Goal: Find specific page/section: Find specific page/section

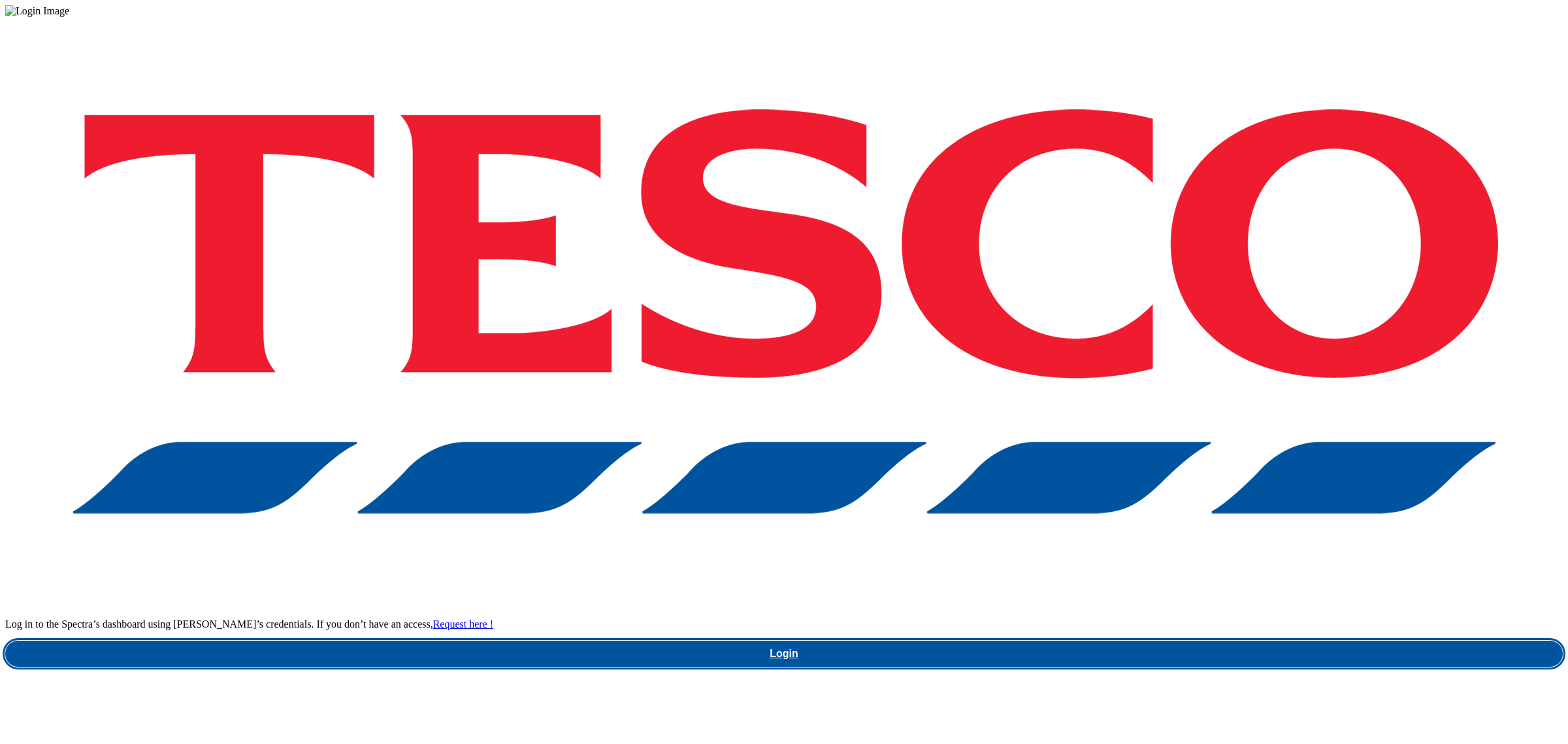
click at [1253, 640] on link "Login" at bounding box center [784, 653] width 1557 height 26
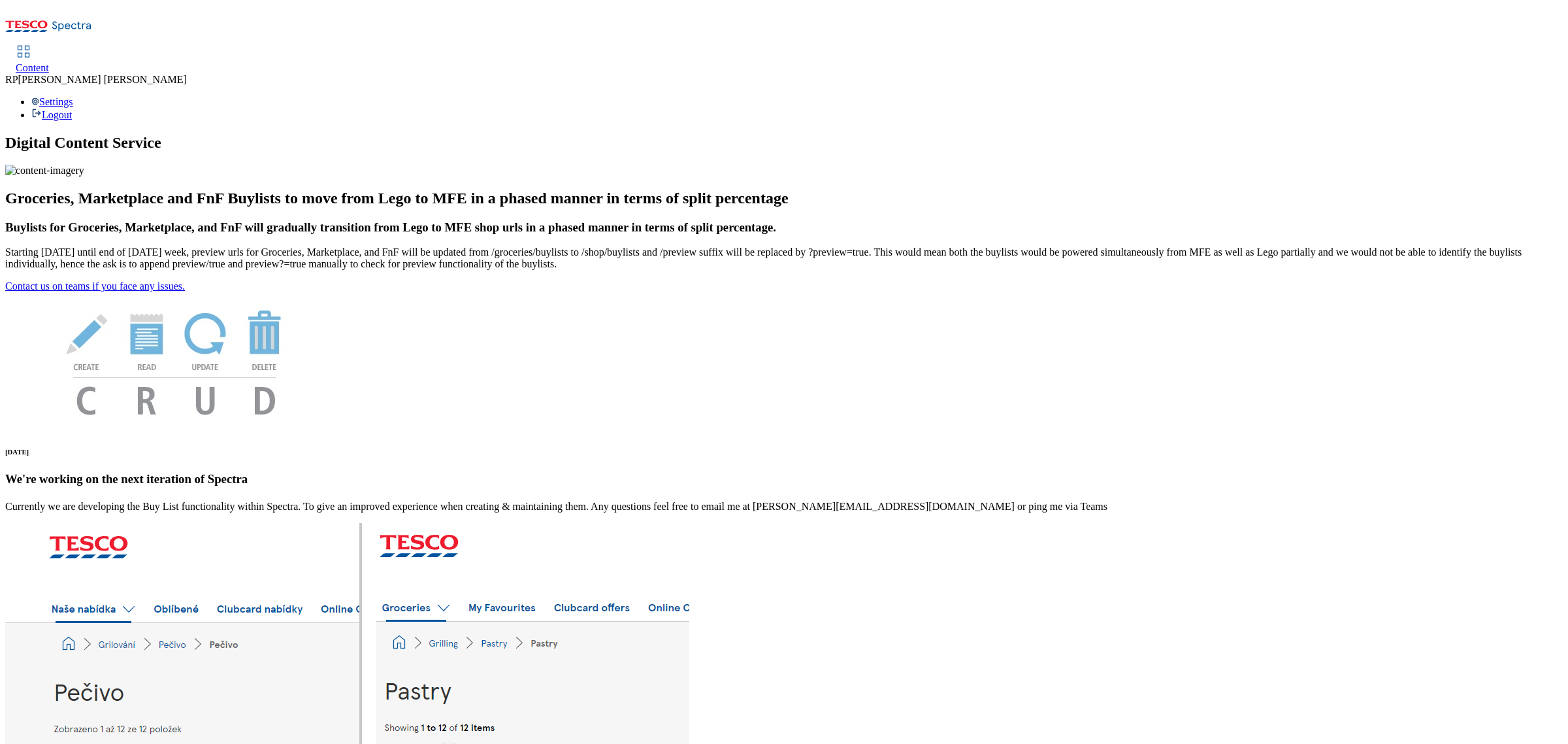
click at [49, 46] on link "Content" at bounding box center [32, 60] width 33 height 27
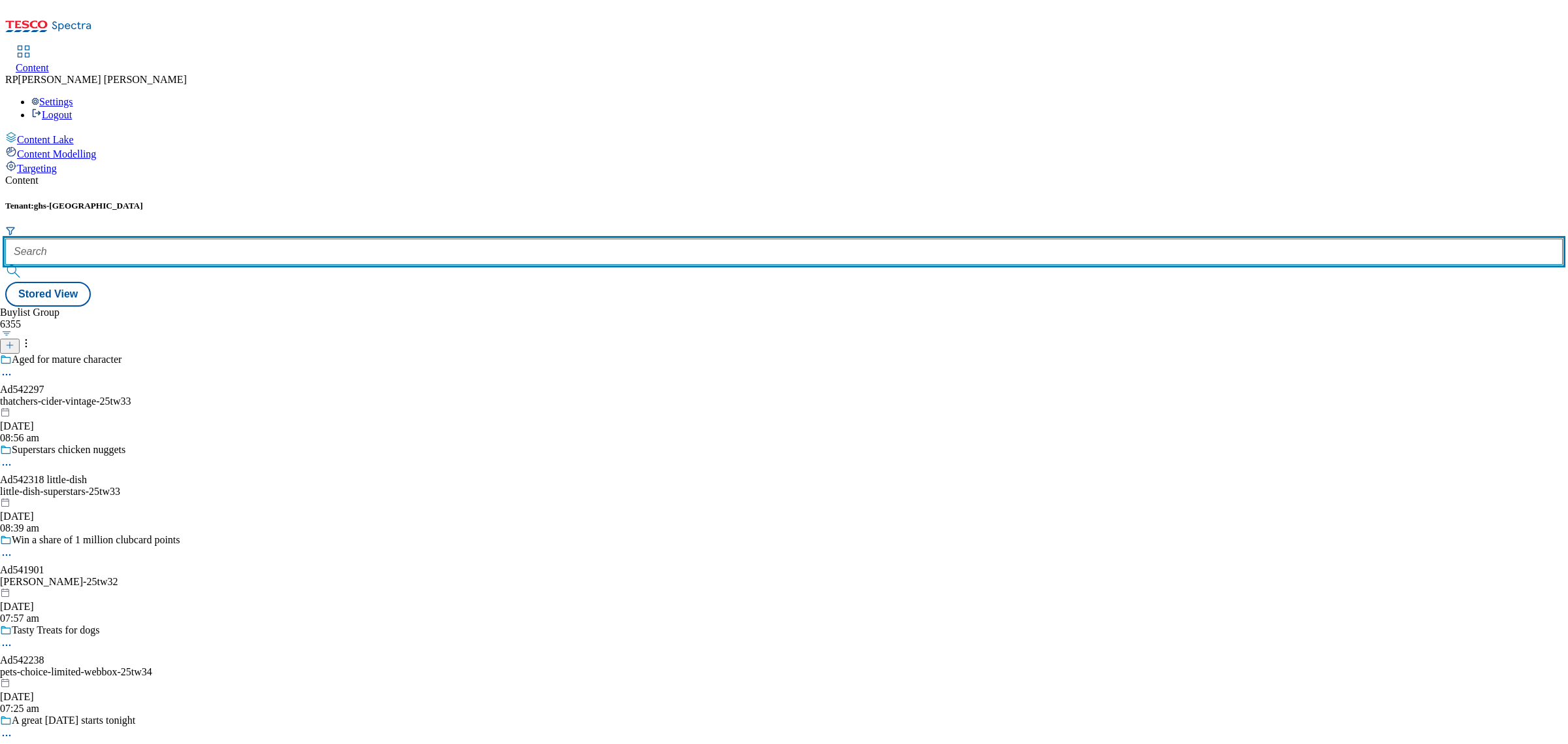
click at [288, 238] on input "text" at bounding box center [784, 251] width 1557 height 26
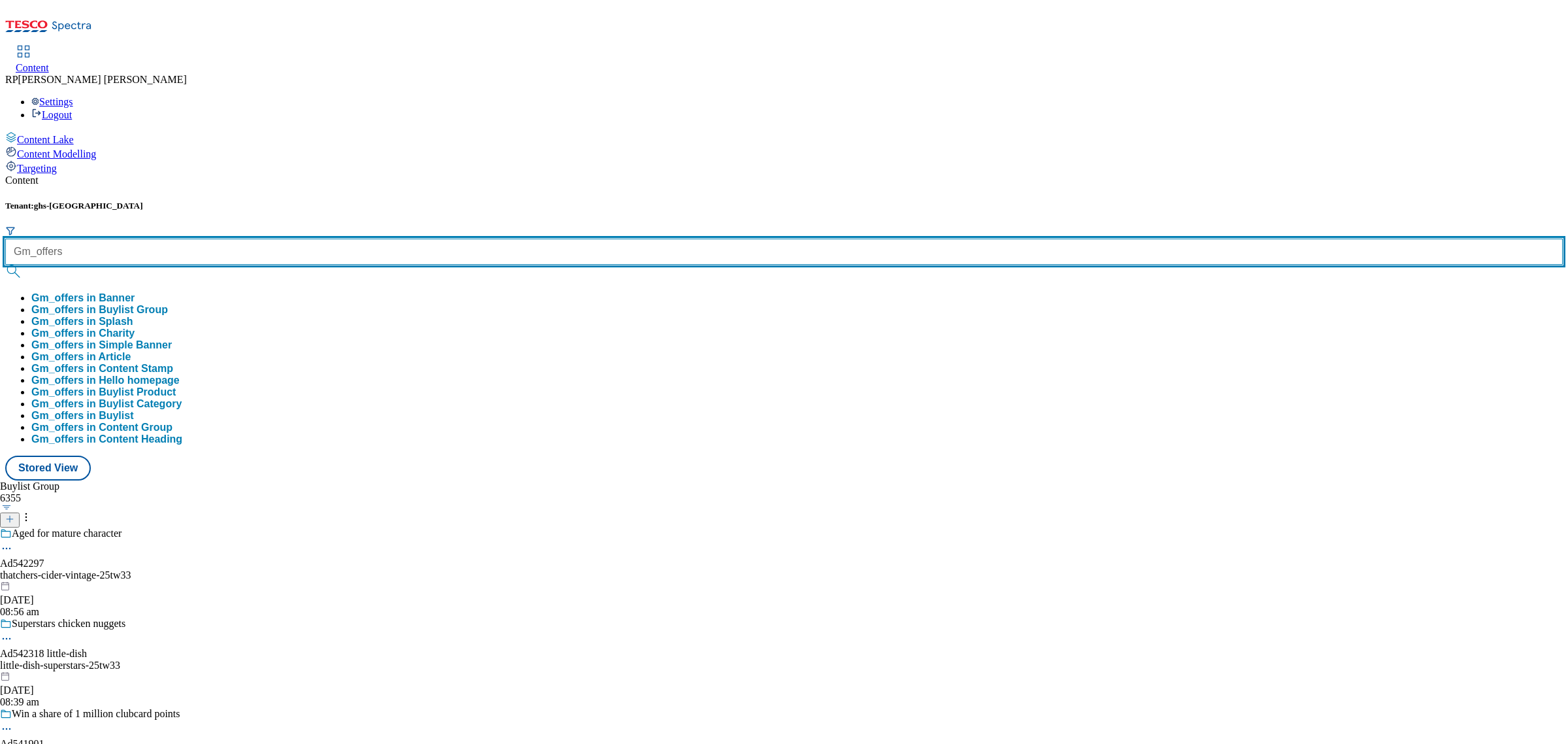
type input "Gm_offers"
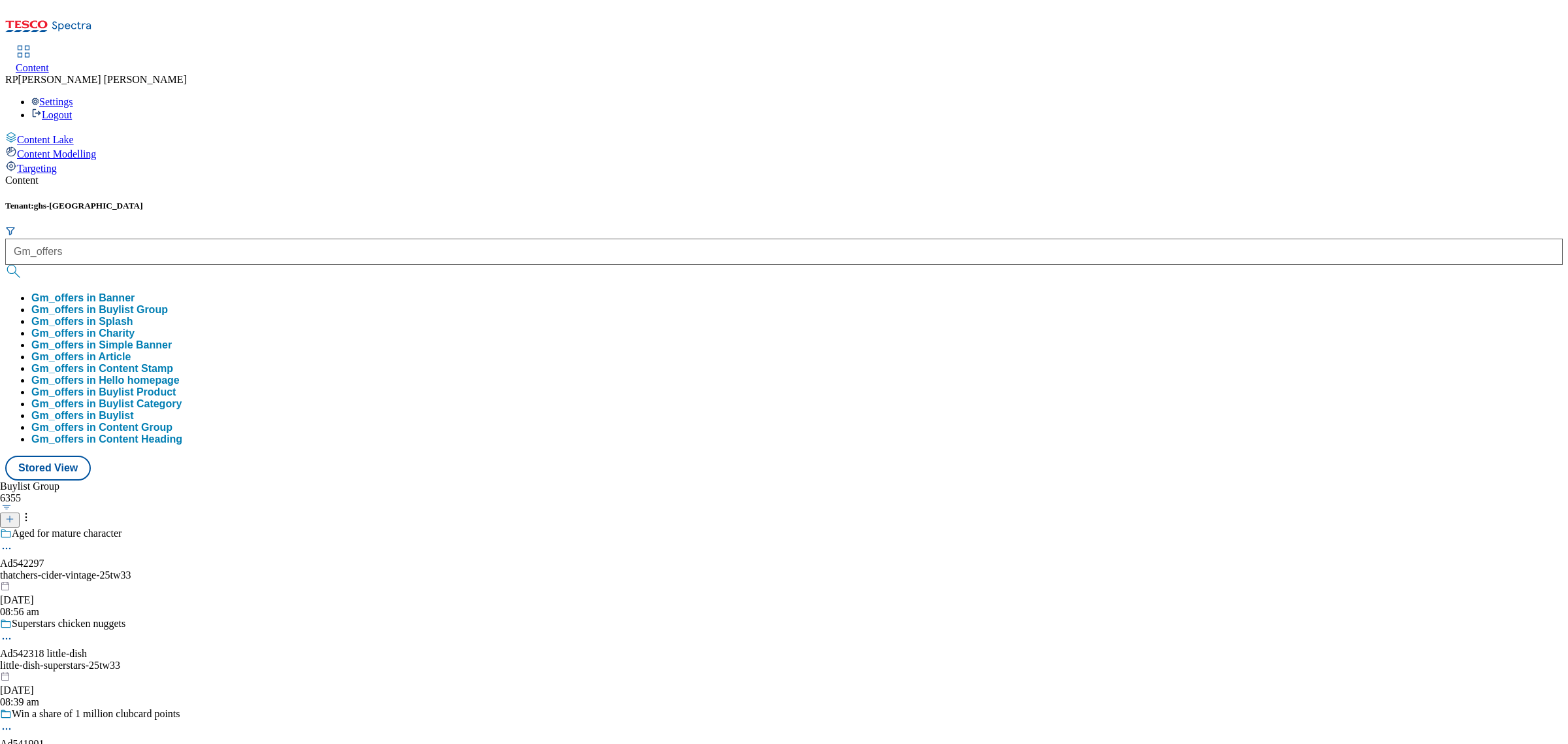
click at [168, 304] on button "Gm_offers in Buylist Group" at bounding box center [100, 310] width 137 height 12
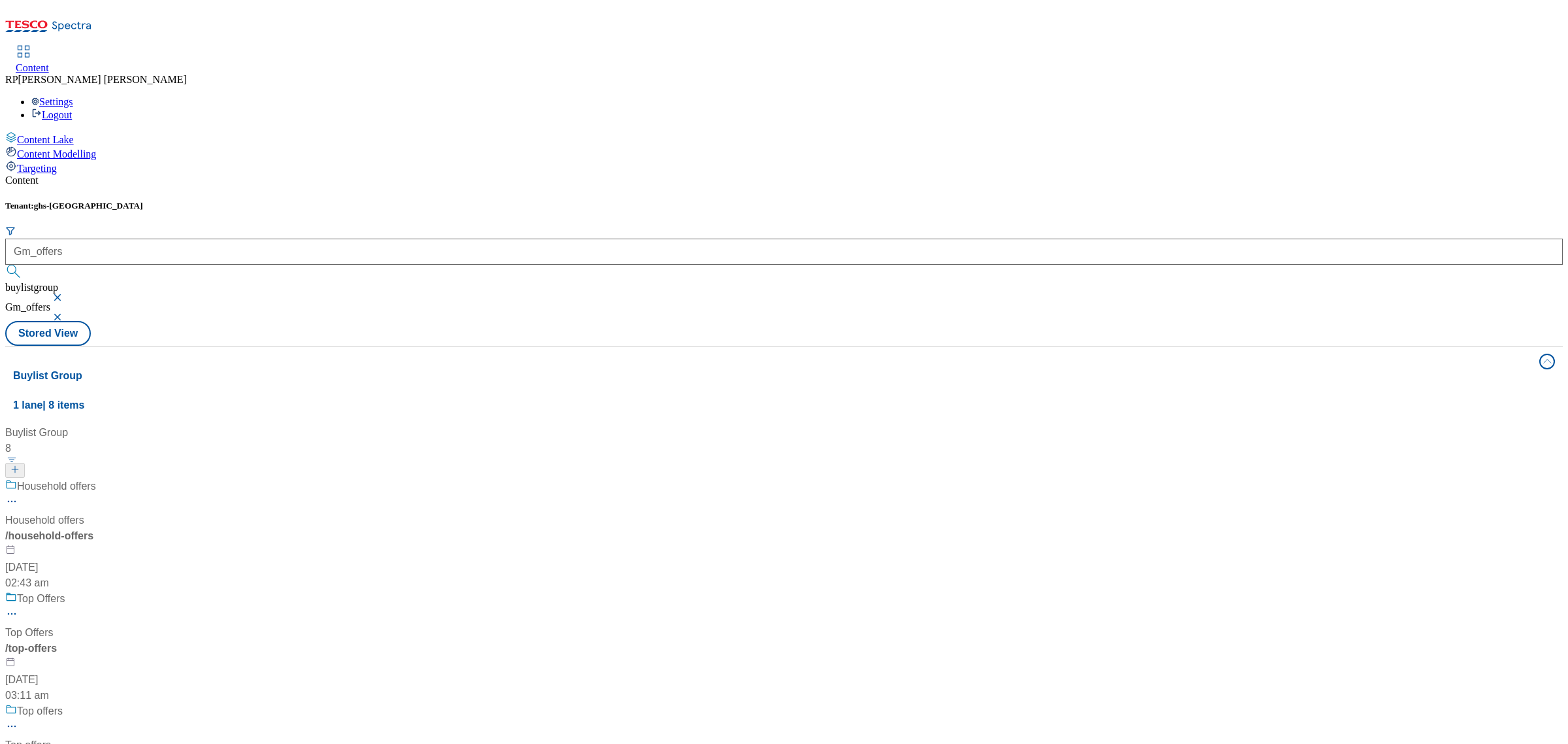
scroll to position [82, 0]
click at [169, 591] on div "Top Offers" at bounding box center [87, 607] width 163 height 34
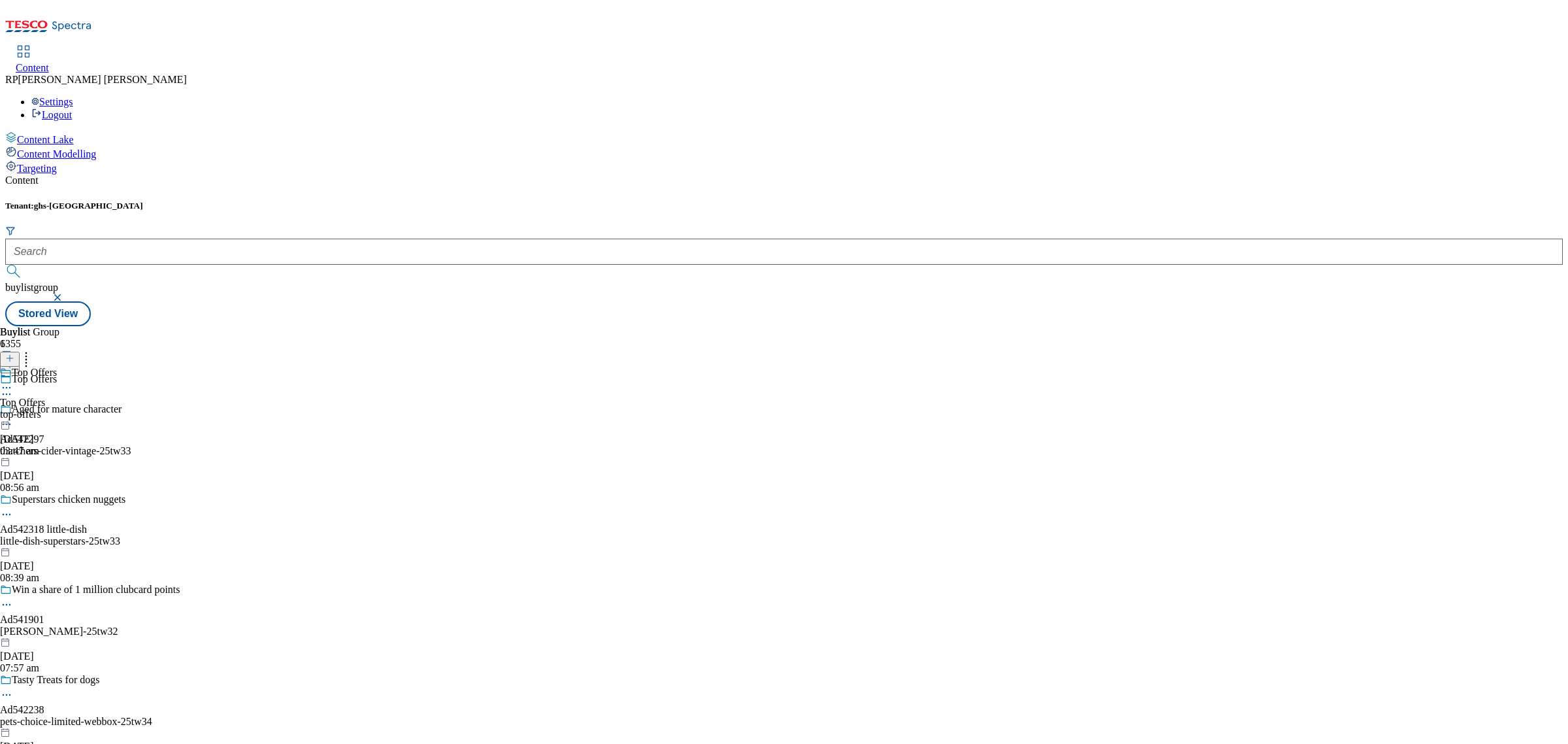
click at [57, 408] on div "top-offers" at bounding box center [28, 415] width 57 height 12
click at [71, 408] on div "top-offers" at bounding box center [35, 415] width 71 height 12
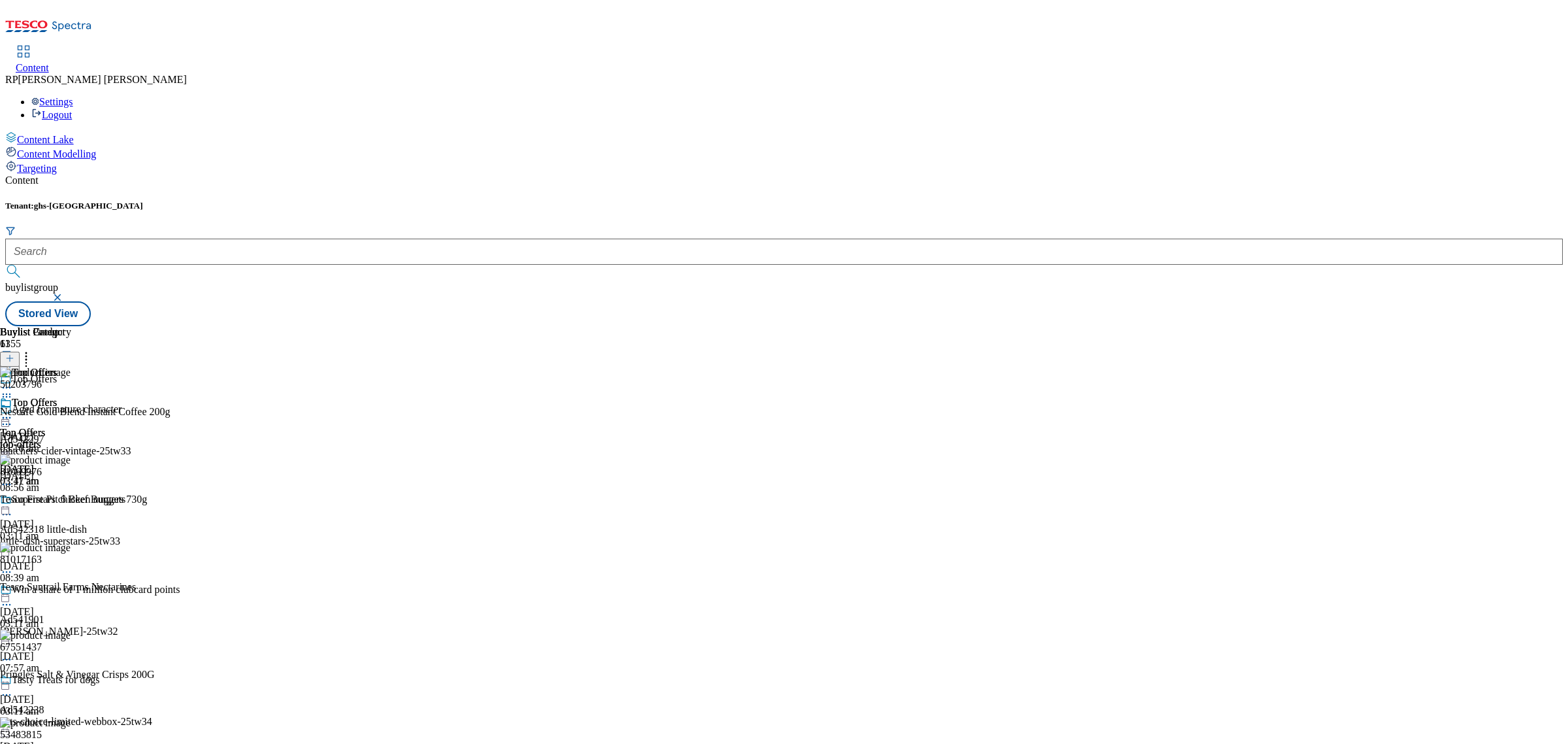
scroll to position [408, 0]
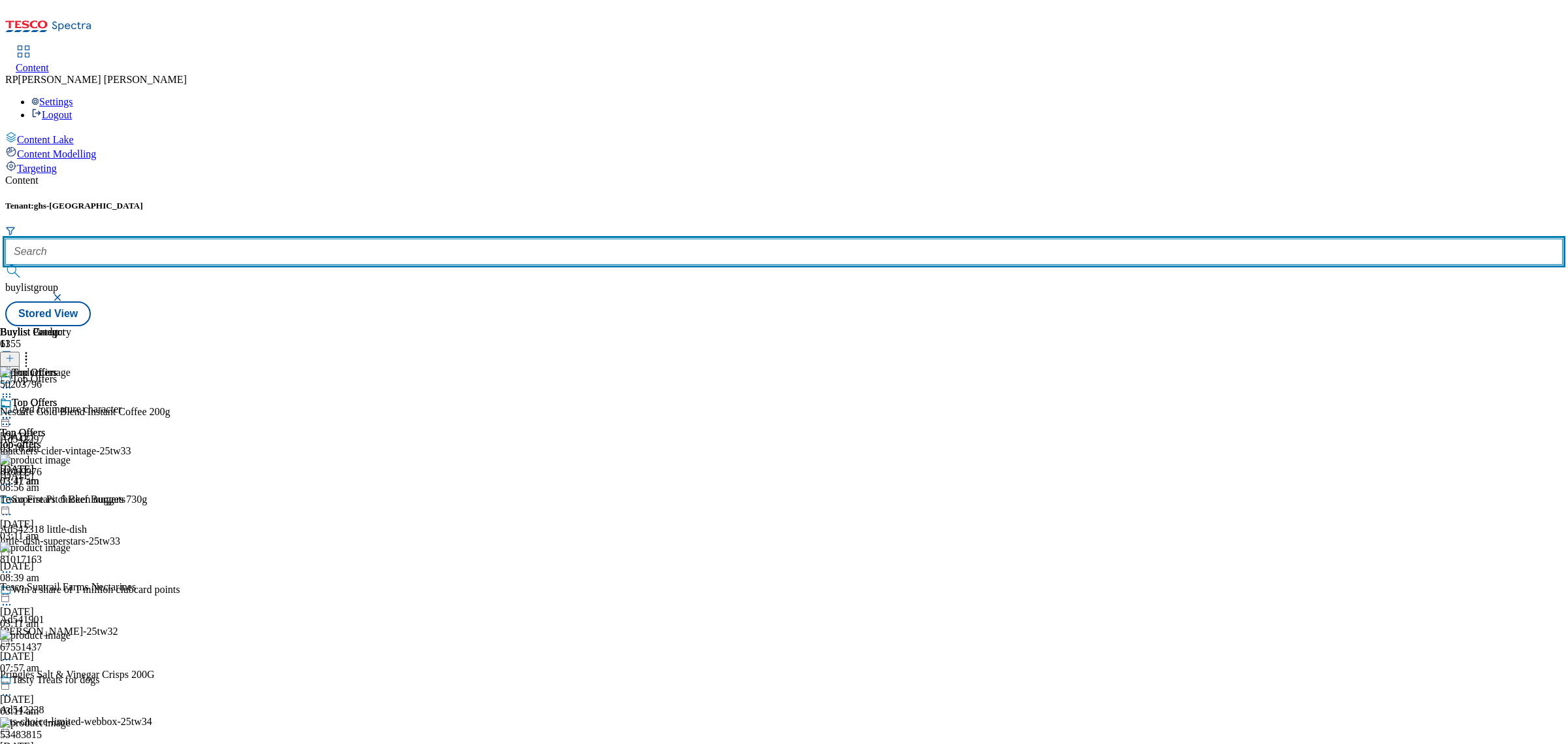
click at [309, 238] on input "text" at bounding box center [784, 251] width 1557 height 26
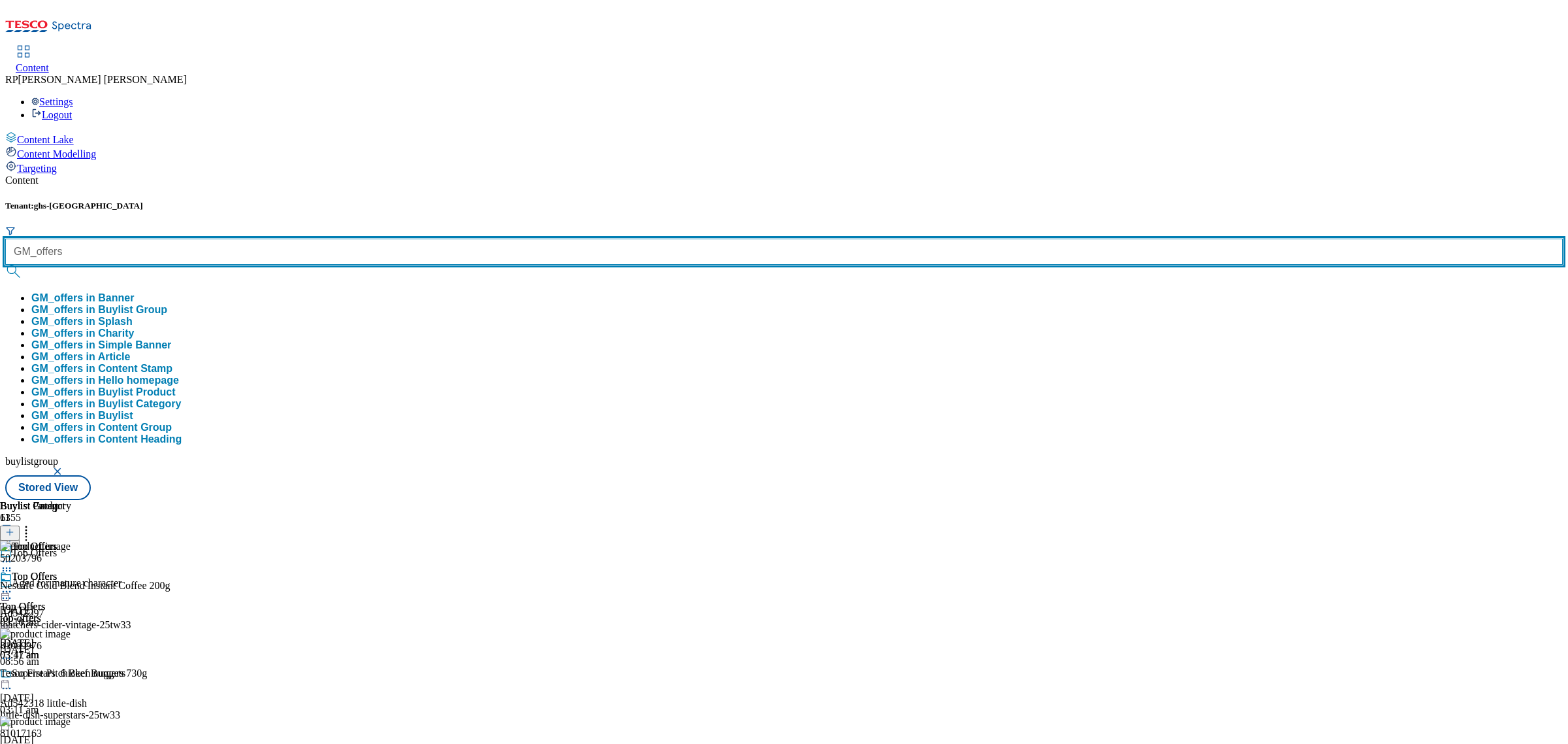
type input "GM_offers"
click at [5, 265] on button "submit" at bounding box center [14, 271] width 18 height 13
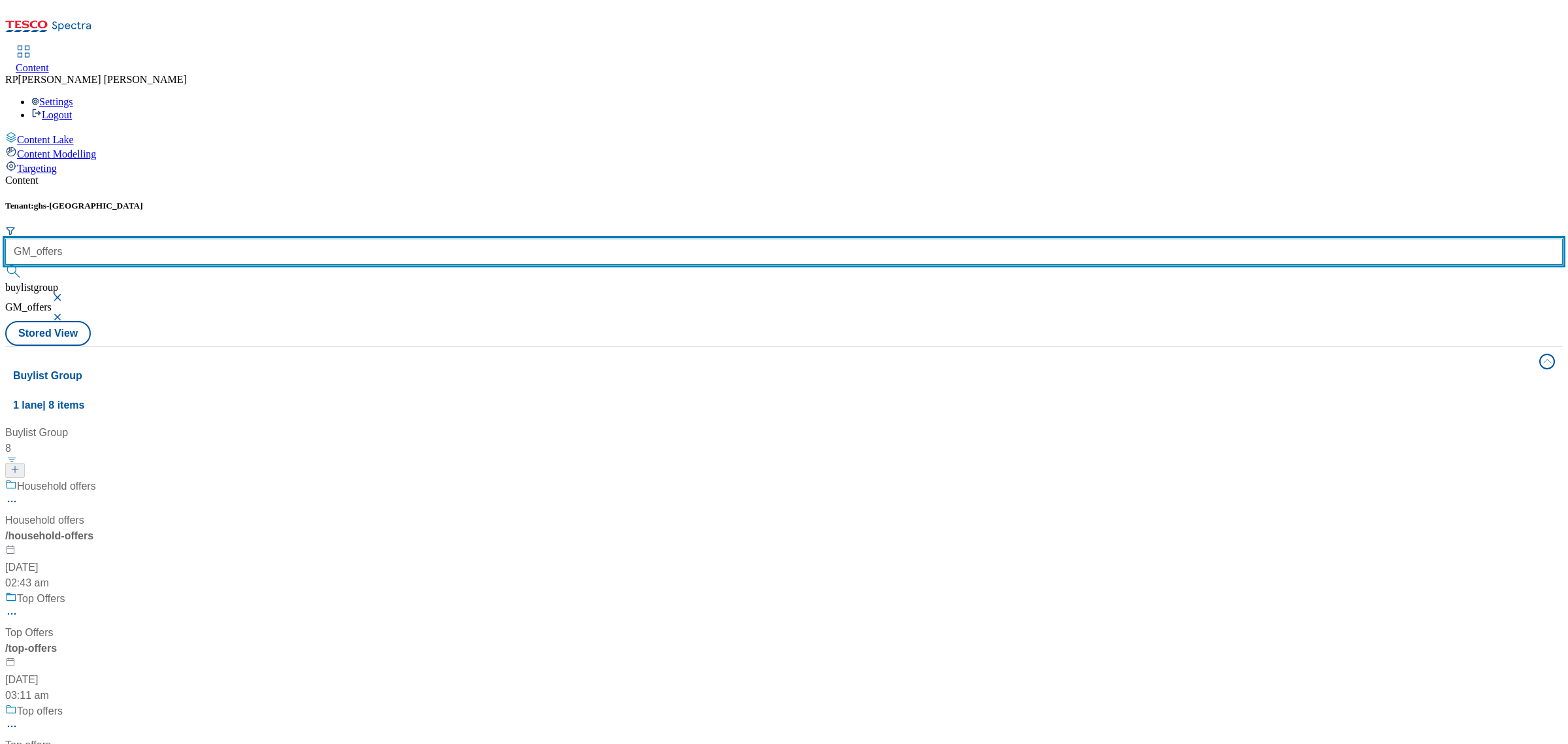
scroll to position [675, 0]
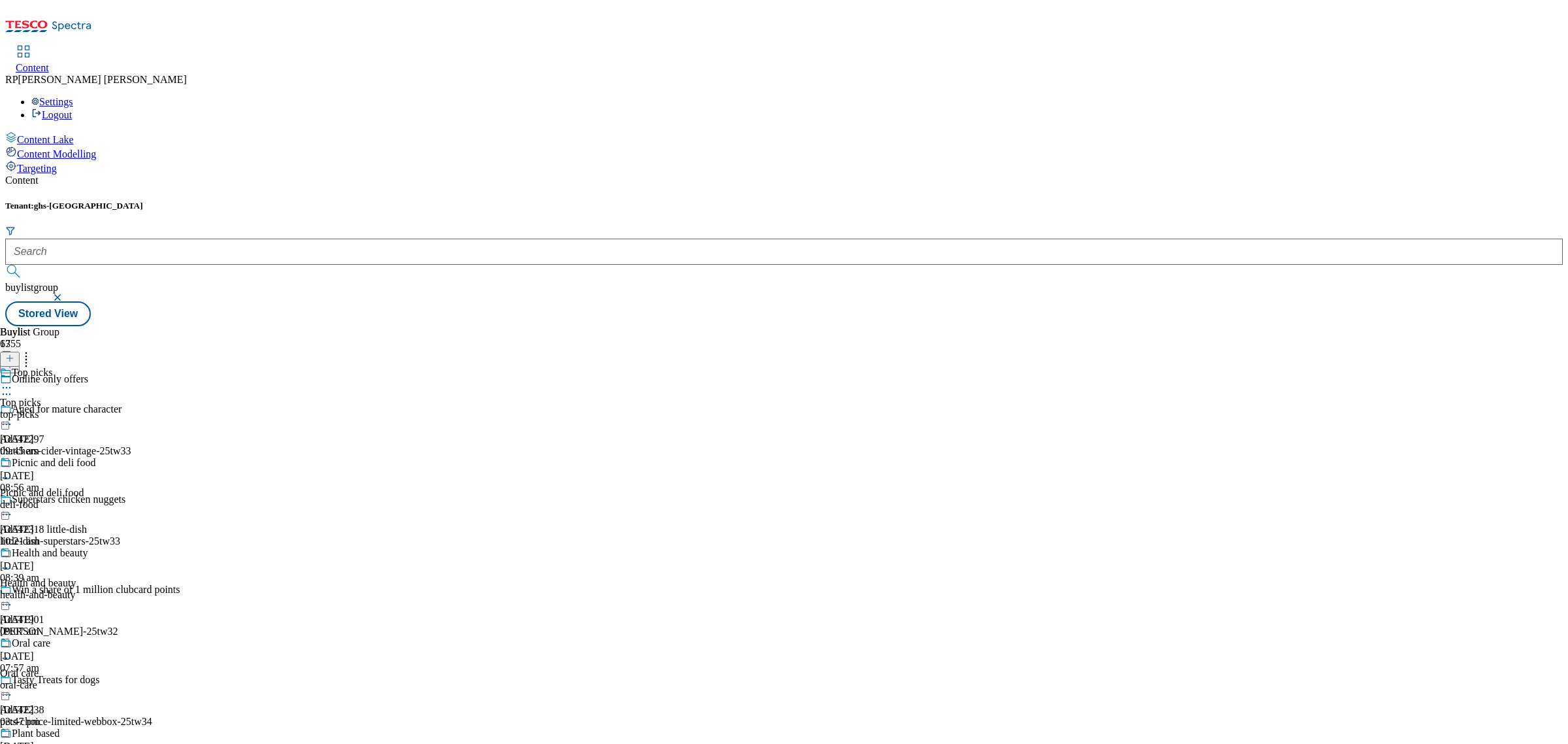
scroll to position [1910, 0]
click at [71, 366] on div "Household Household household 14 May 2025 03:48 pm" at bounding box center [35, 411] width 71 height 90
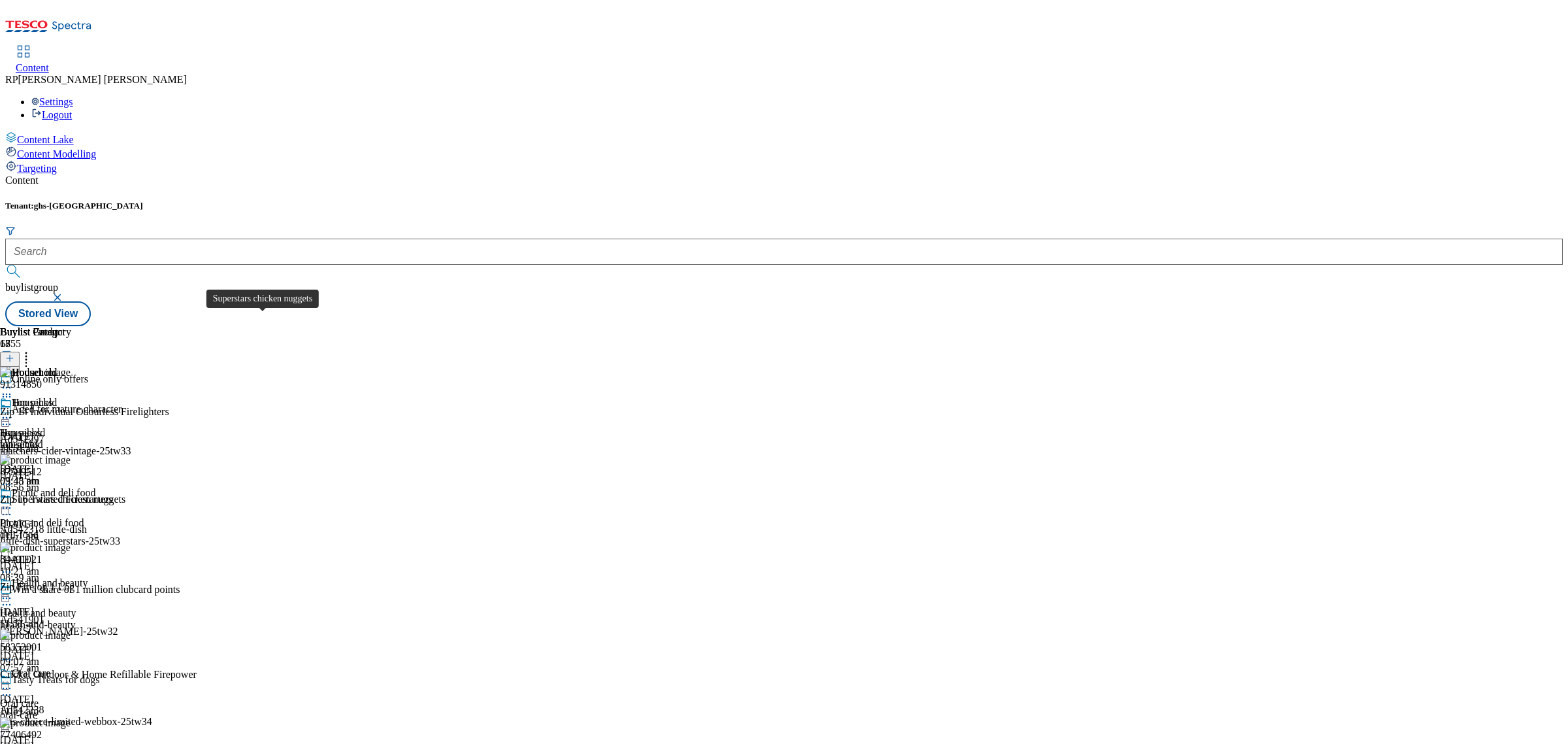
scroll to position [490, 0]
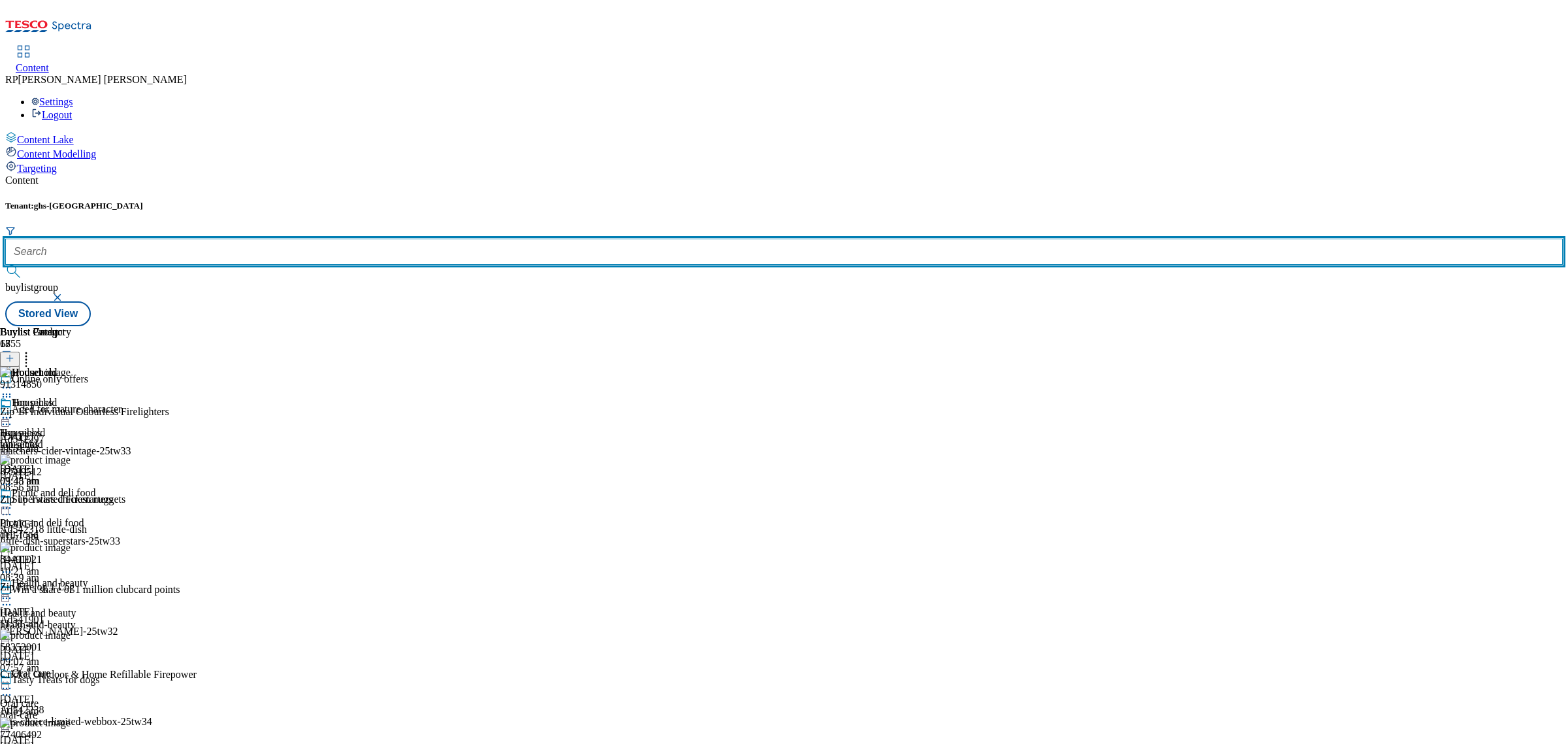
click at [329, 238] on input "text" at bounding box center [784, 251] width 1557 height 26
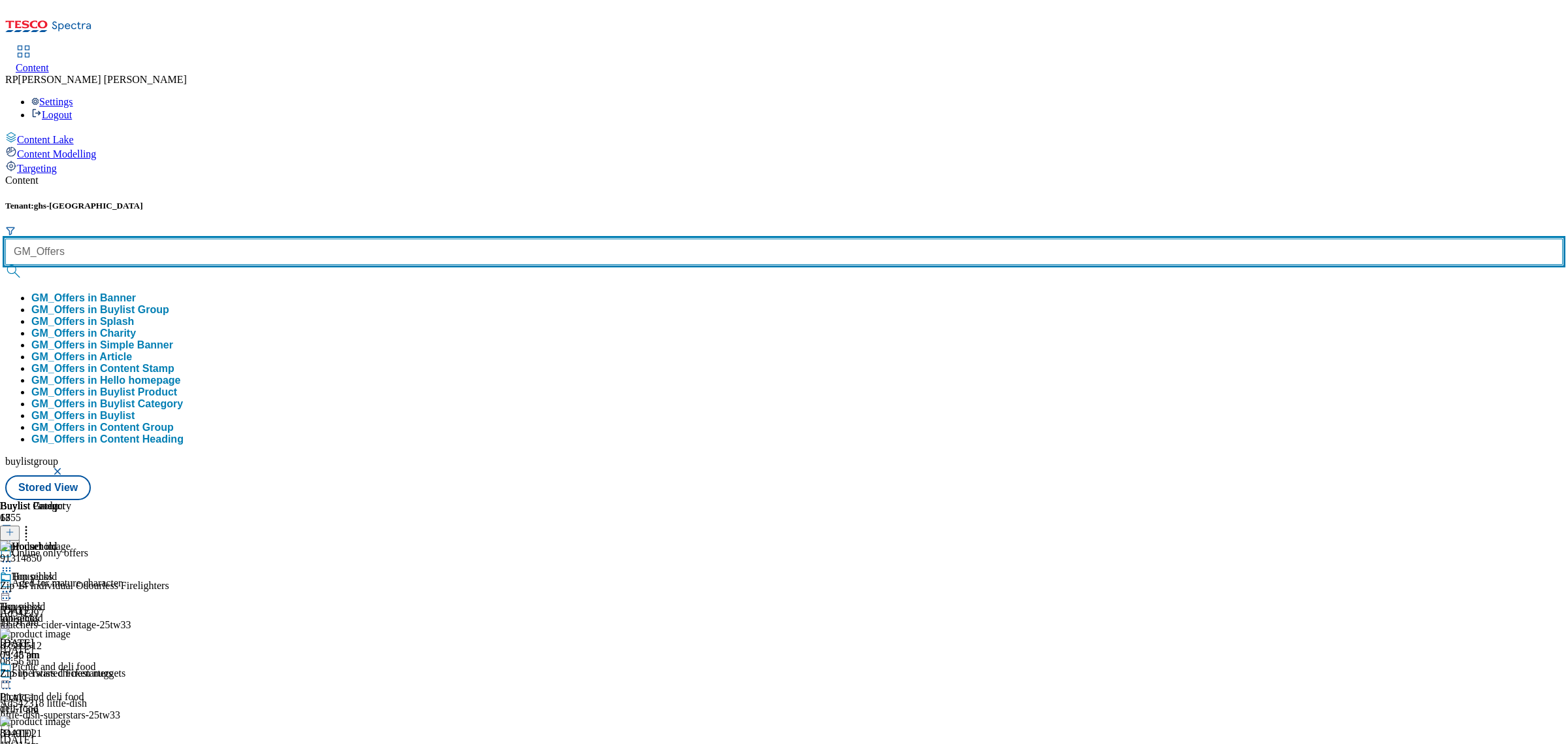
type input "GM_Offers"
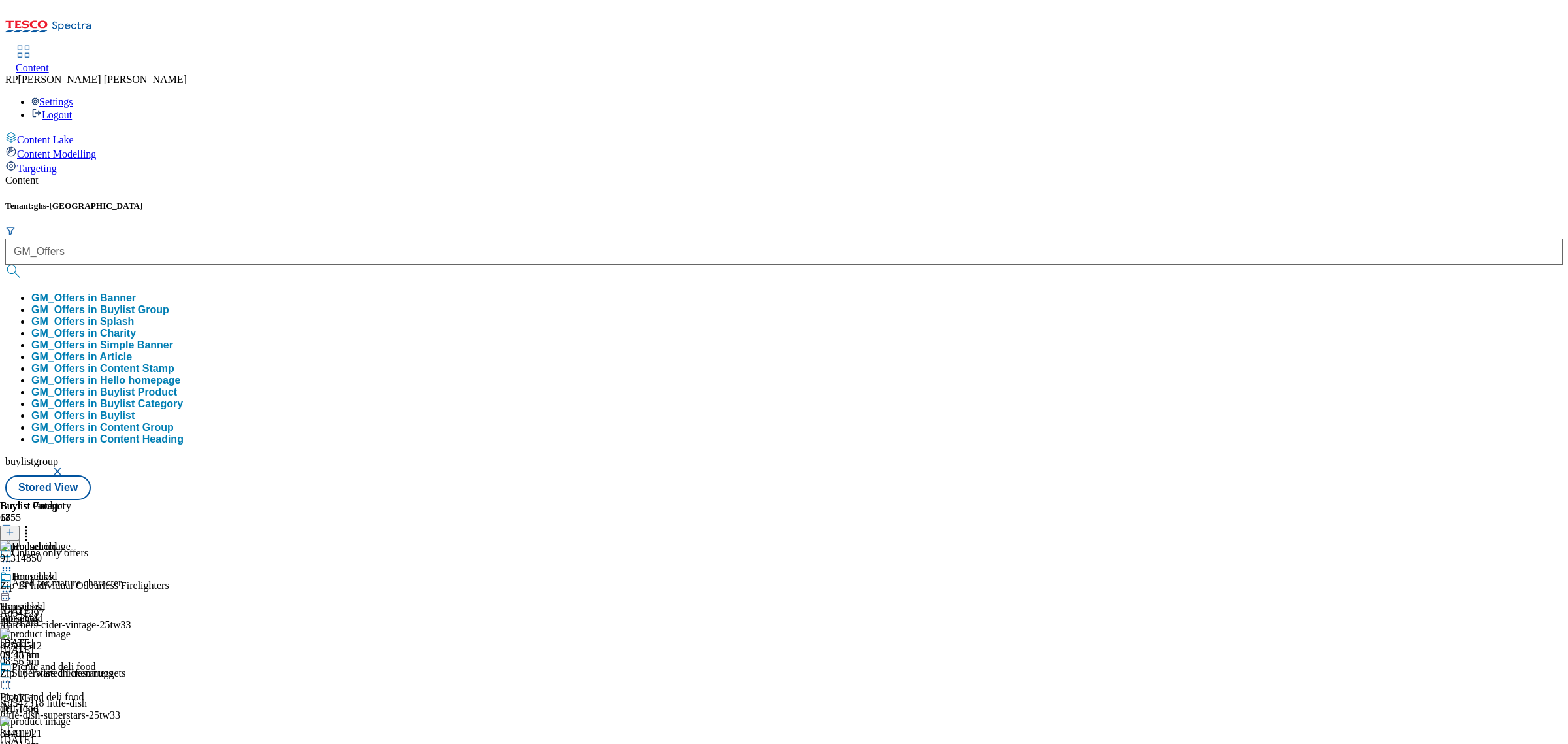
click at [169, 304] on button "GM_Offers in Buylist Group" at bounding box center [100, 310] width 138 height 12
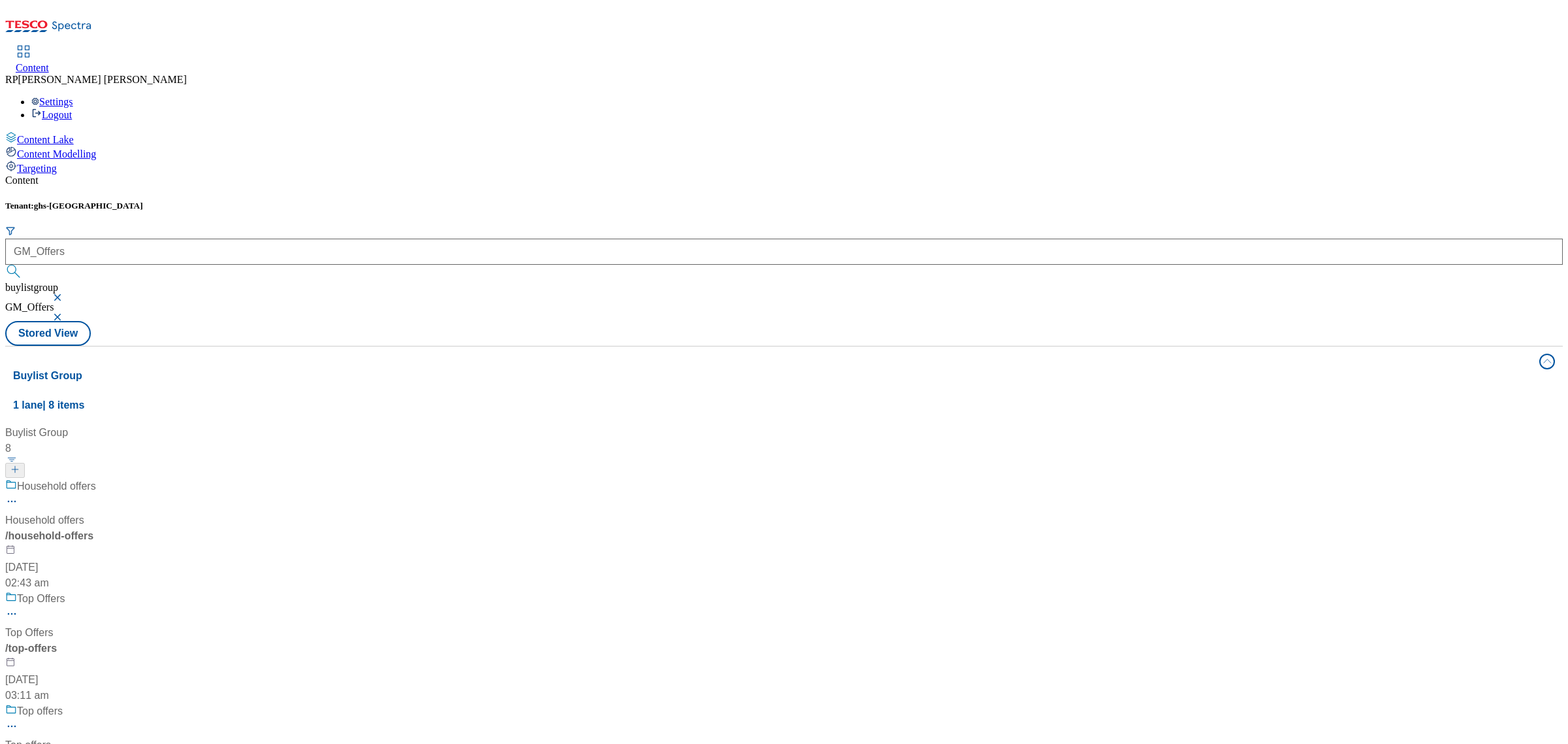
click at [169, 478] on div "Household offers" at bounding box center [87, 495] width 163 height 34
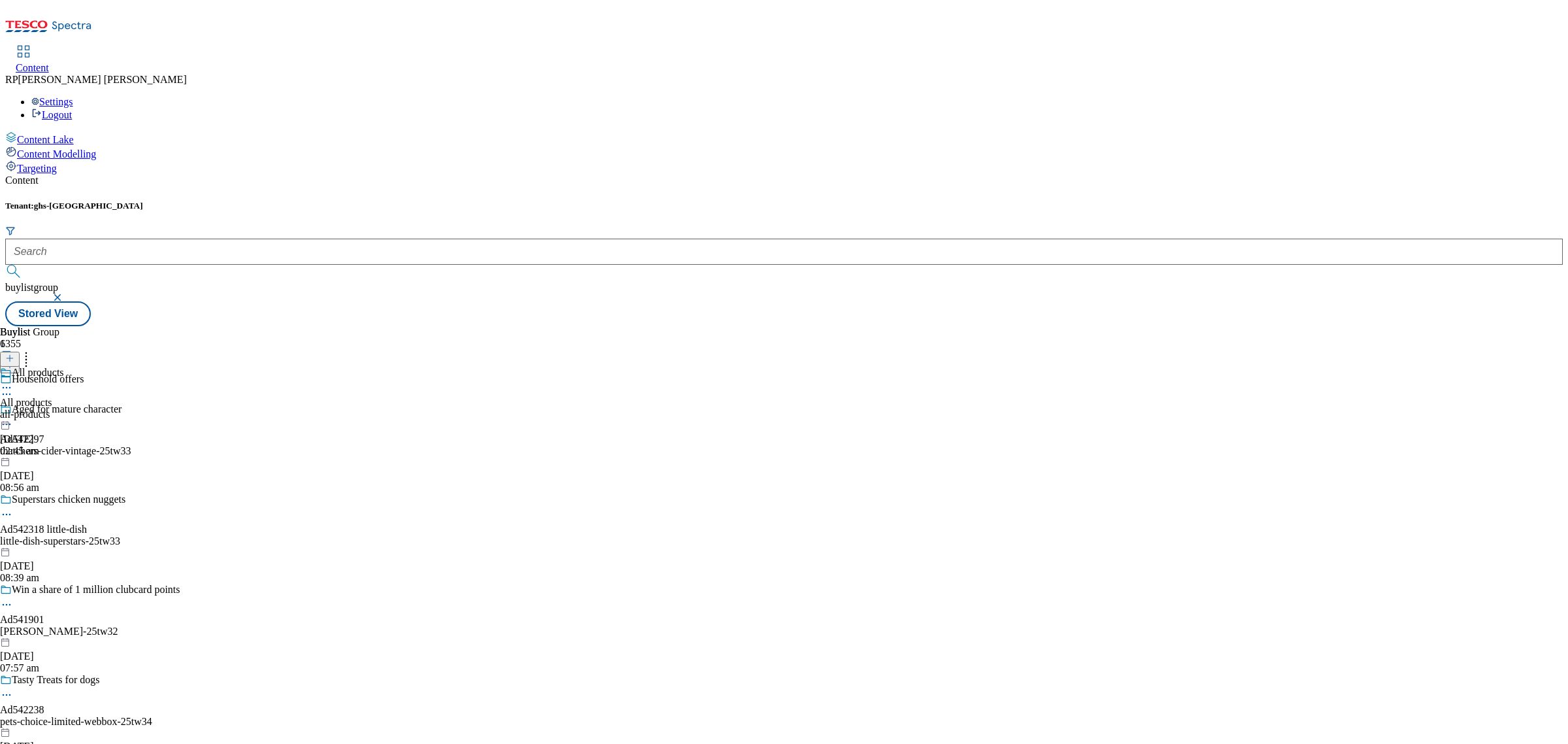
click at [64, 408] on div "all-products" at bounding box center [32, 415] width 64 height 12
click at [84, 408] on div "household-offers" at bounding box center [42, 415] width 84 height 12
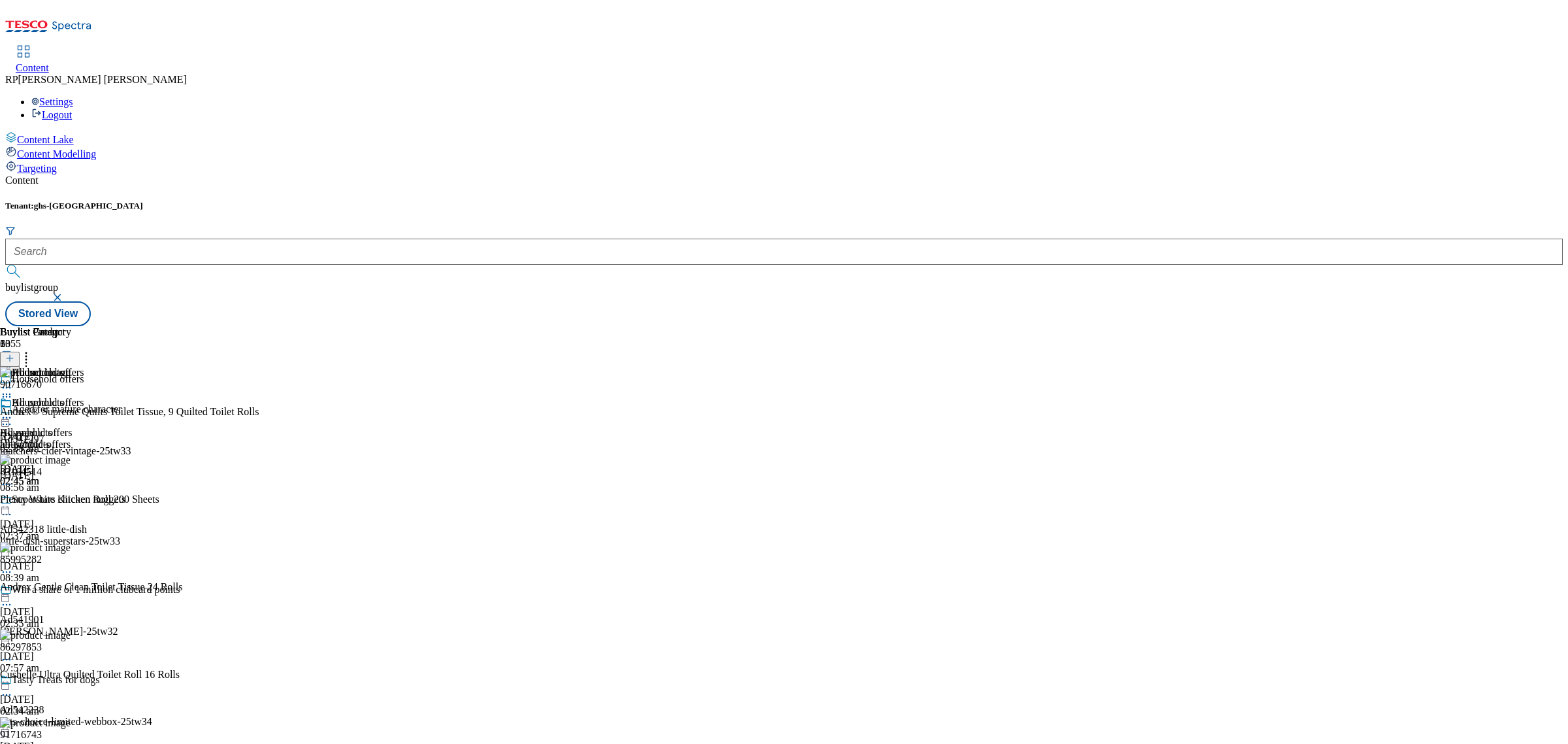
scroll to position [3512, 0]
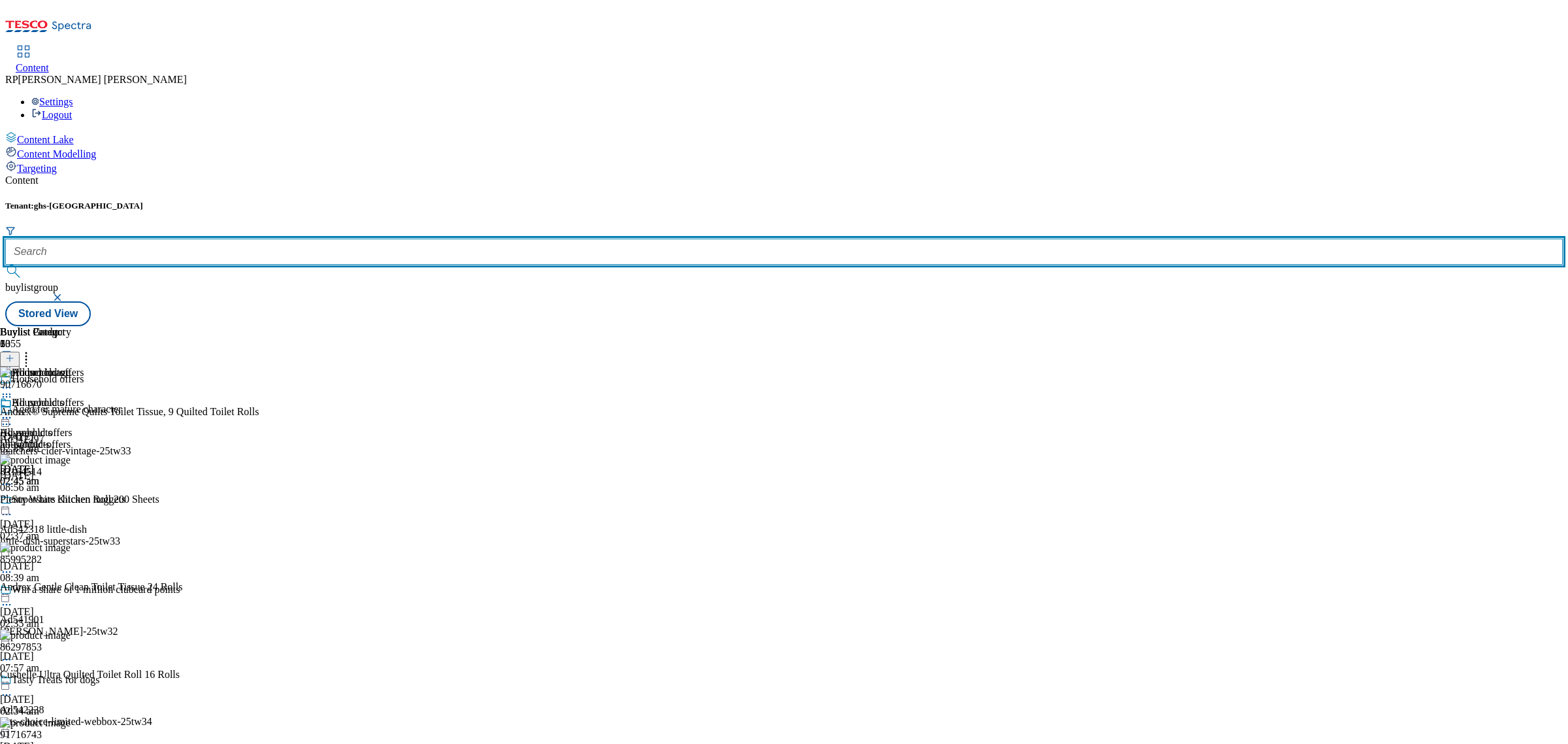
click at [309, 238] on input "text" at bounding box center [784, 251] width 1557 height 26
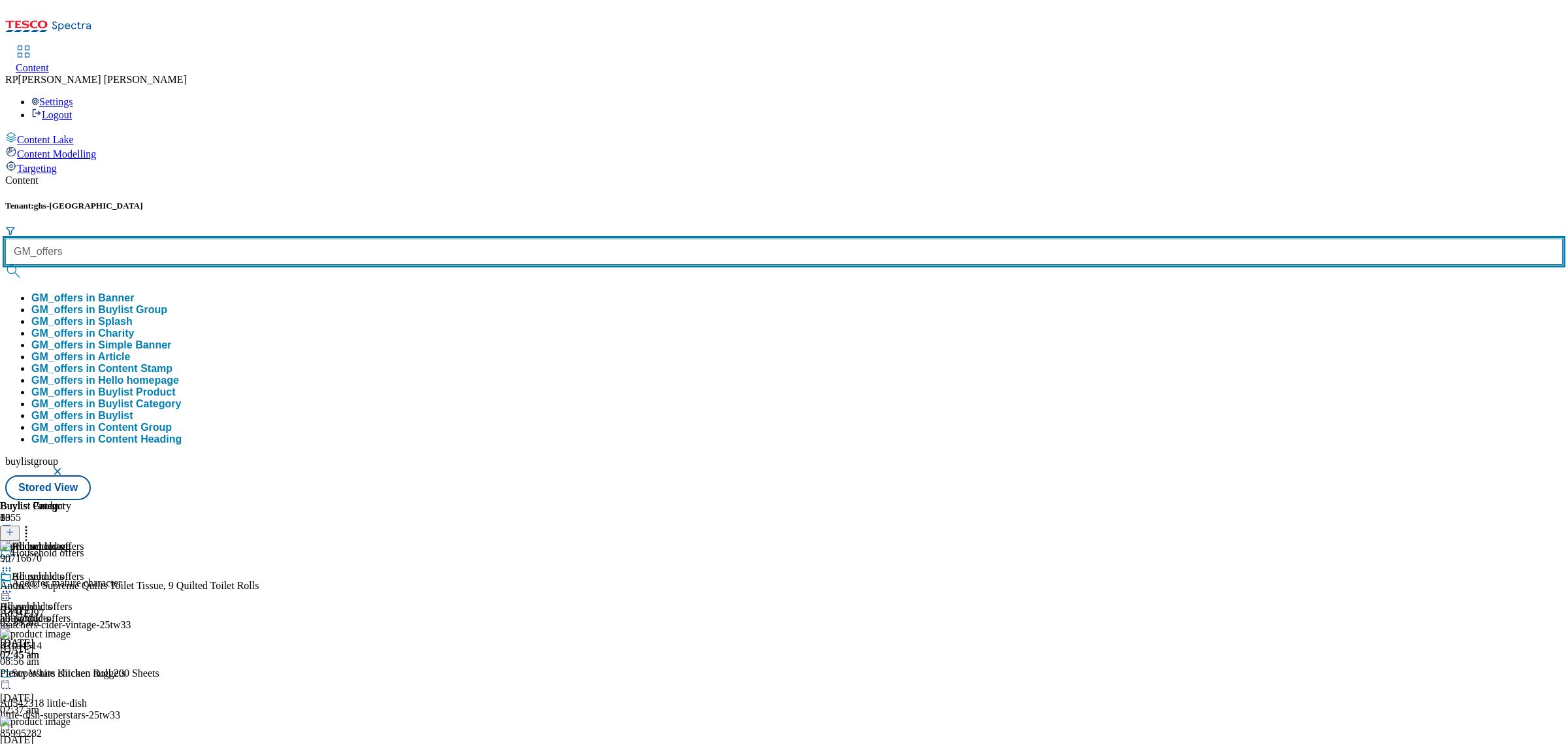
type input "GM_offers"
click at [5, 265] on button "submit" at bounding box center [14, 271] width 18 height 13
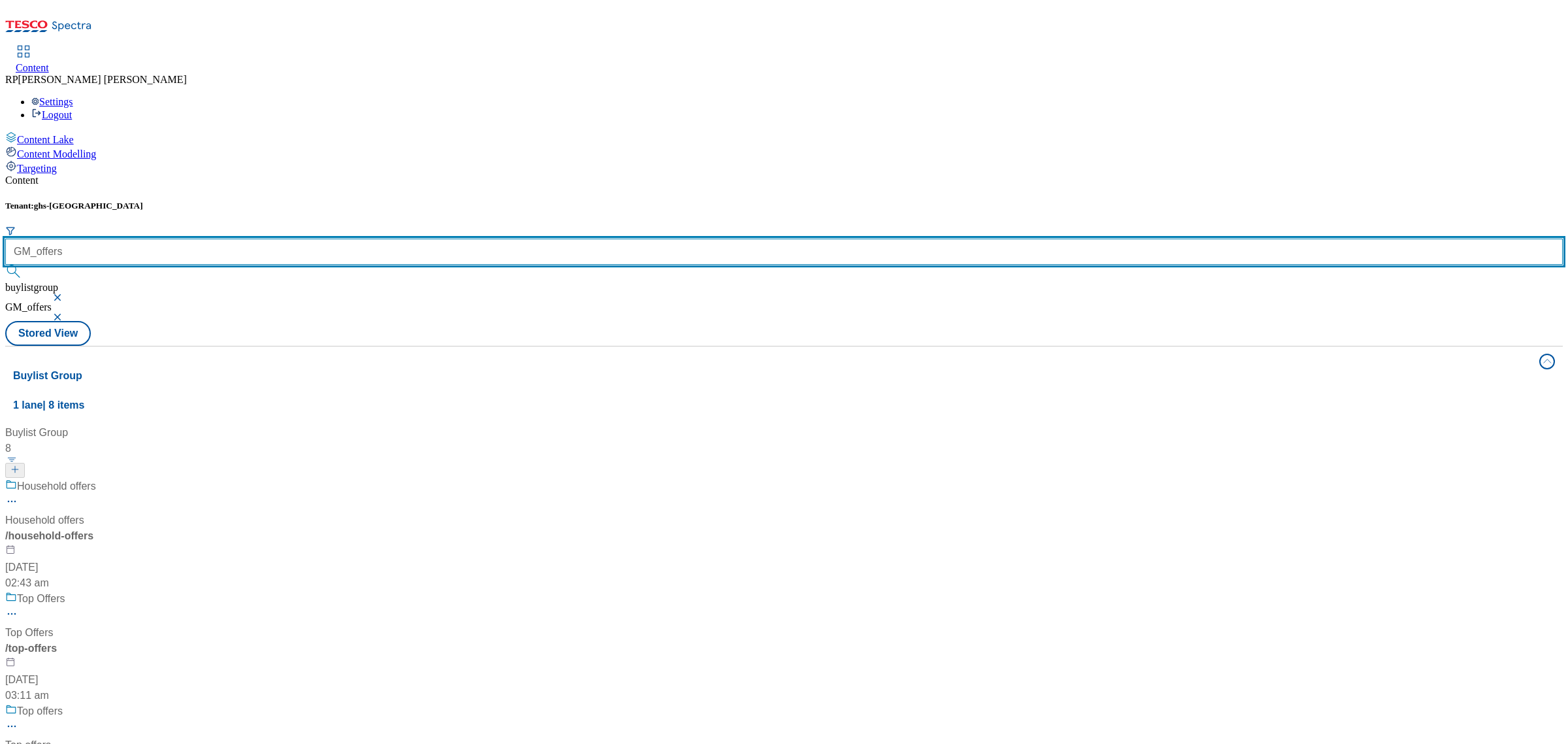
click at [343, 238] on input "GM_offers" at bounding box center [784, 251] width 1557 height 26
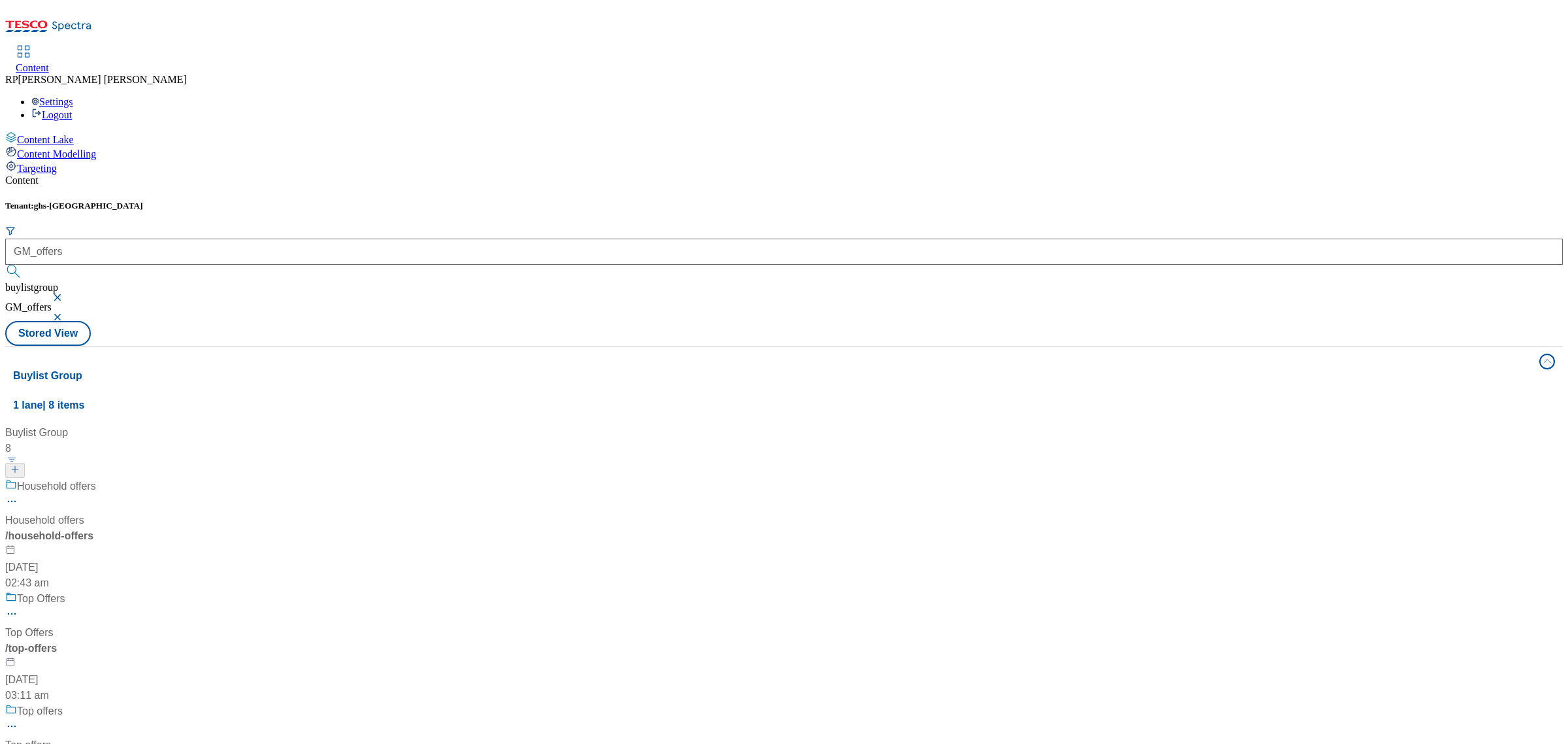
click at [58, 282] on span "buylistgroup" at bounding box center [31, 287] width 53 height 11
click at [400, 282] on div "buylistgroup" at bounding box center [784, 291] width 1557 height 19
click at [66, 313] on button "button" at bounding box center [59, 317] width 13 height 8
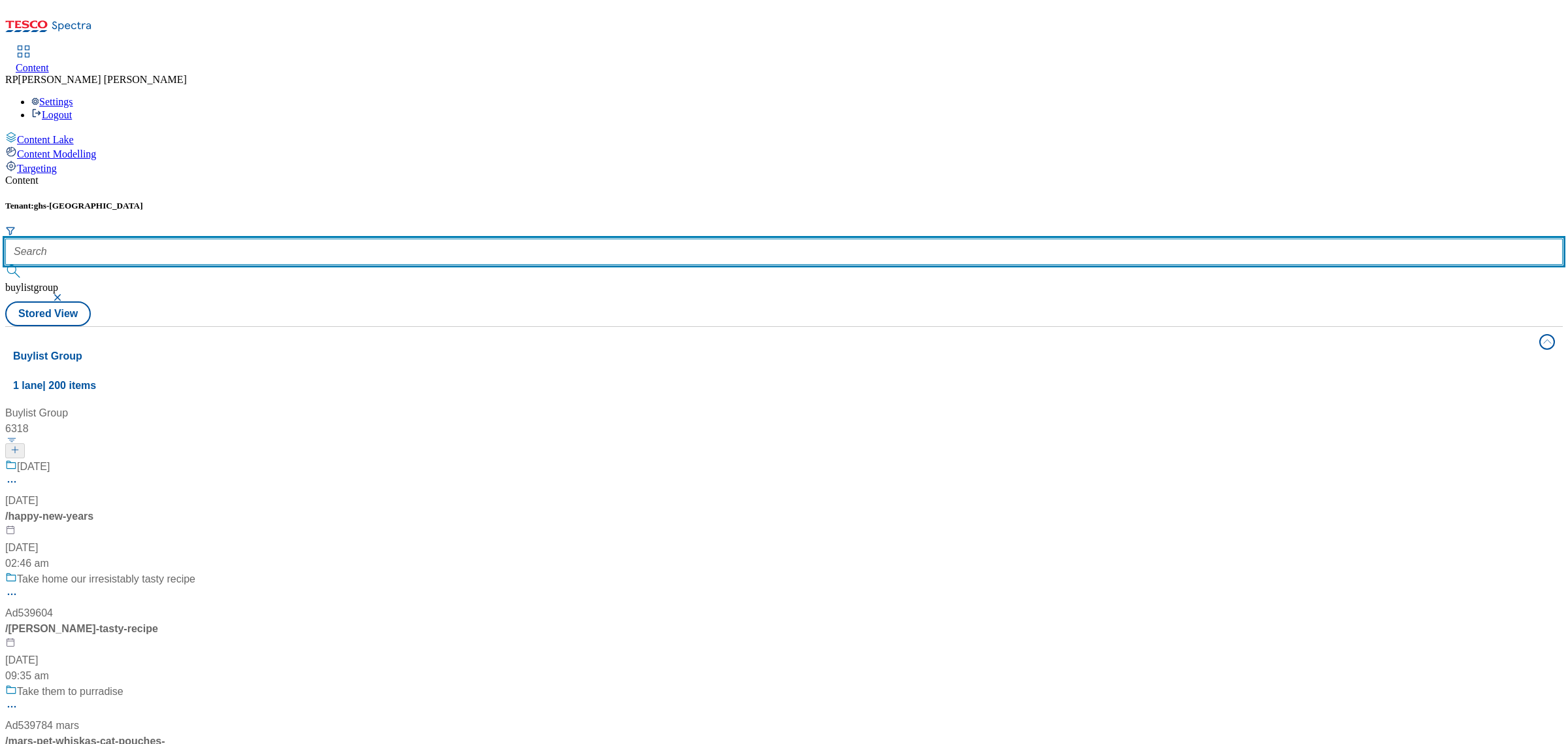
click at [295, 238] on input "text" at bounding box center [784, 251] width 1557 height 26
type input "Gm_offers"
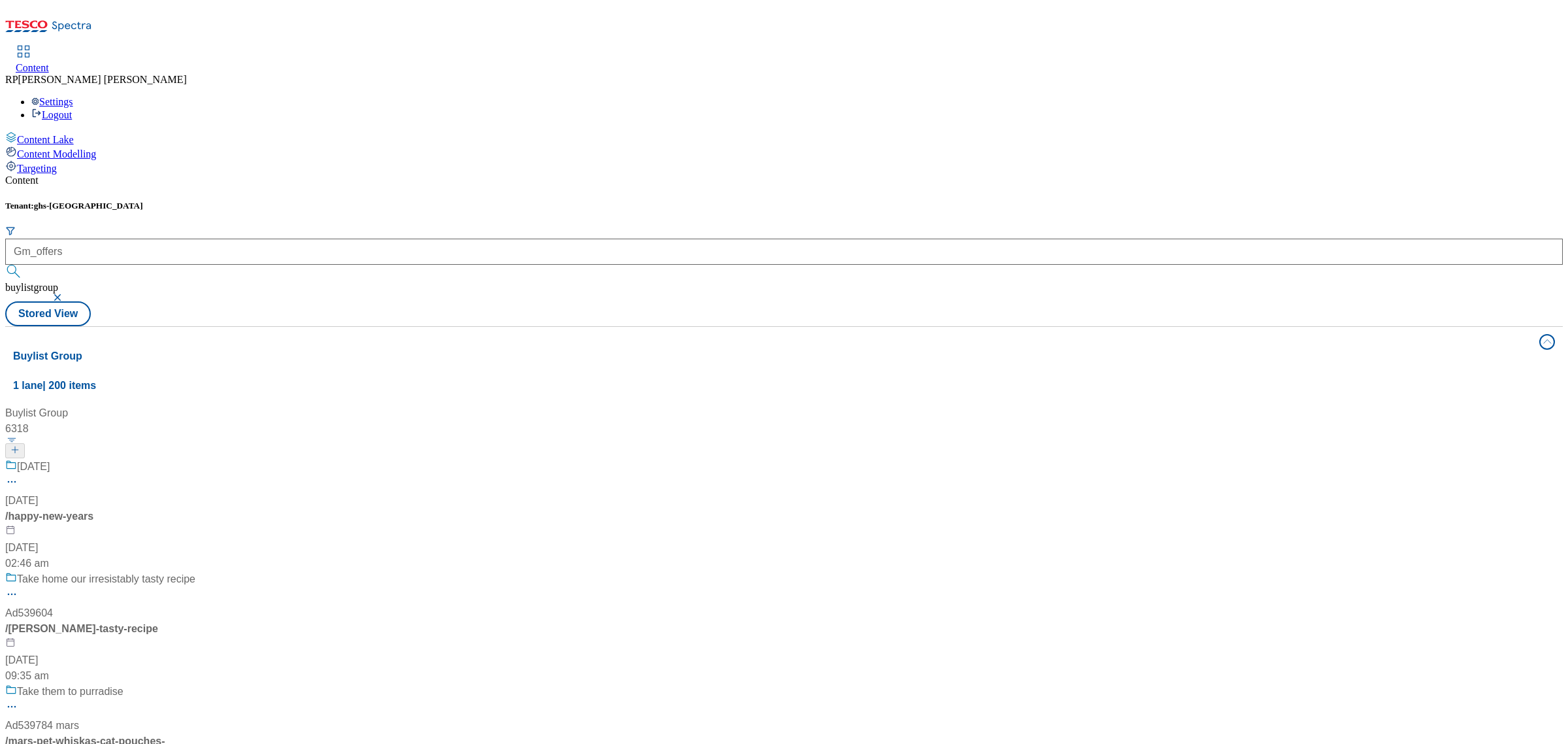
click at [23, 265] on button "submit" at bounding box center [14, 271] width 18 height 13
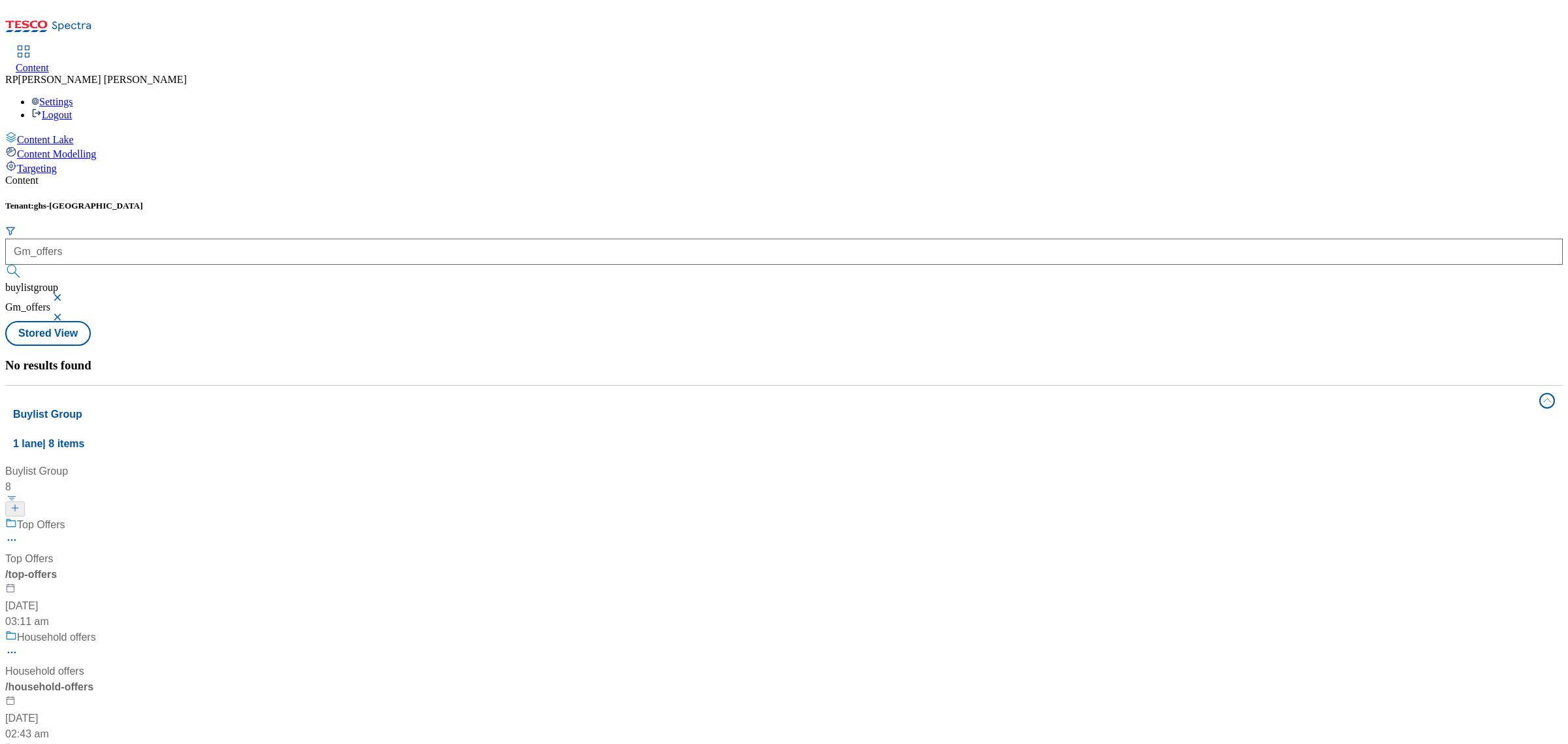
scroll to position [163, 0]
click at [169, 629] on div "Household offers Household offers / household-offers 17 Jul 2024 02:43 am" at bounding box center [87, 686] width 163 height 113
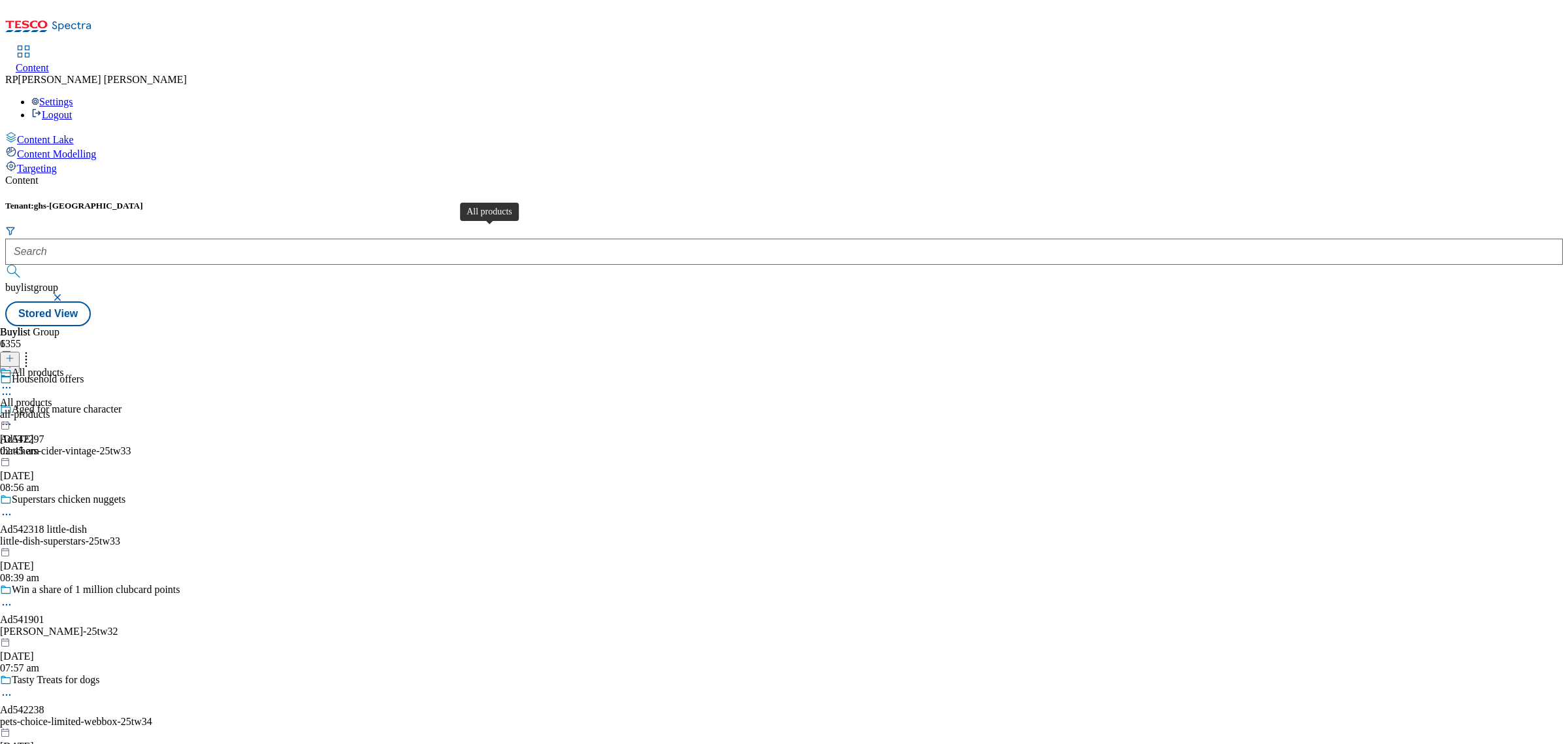
click at [52, 396] on span "All products" at bounding box center [26, 402] width 52 height 12
click at [84, 381] on div at bounding box center [42, 388] width 84 height 15
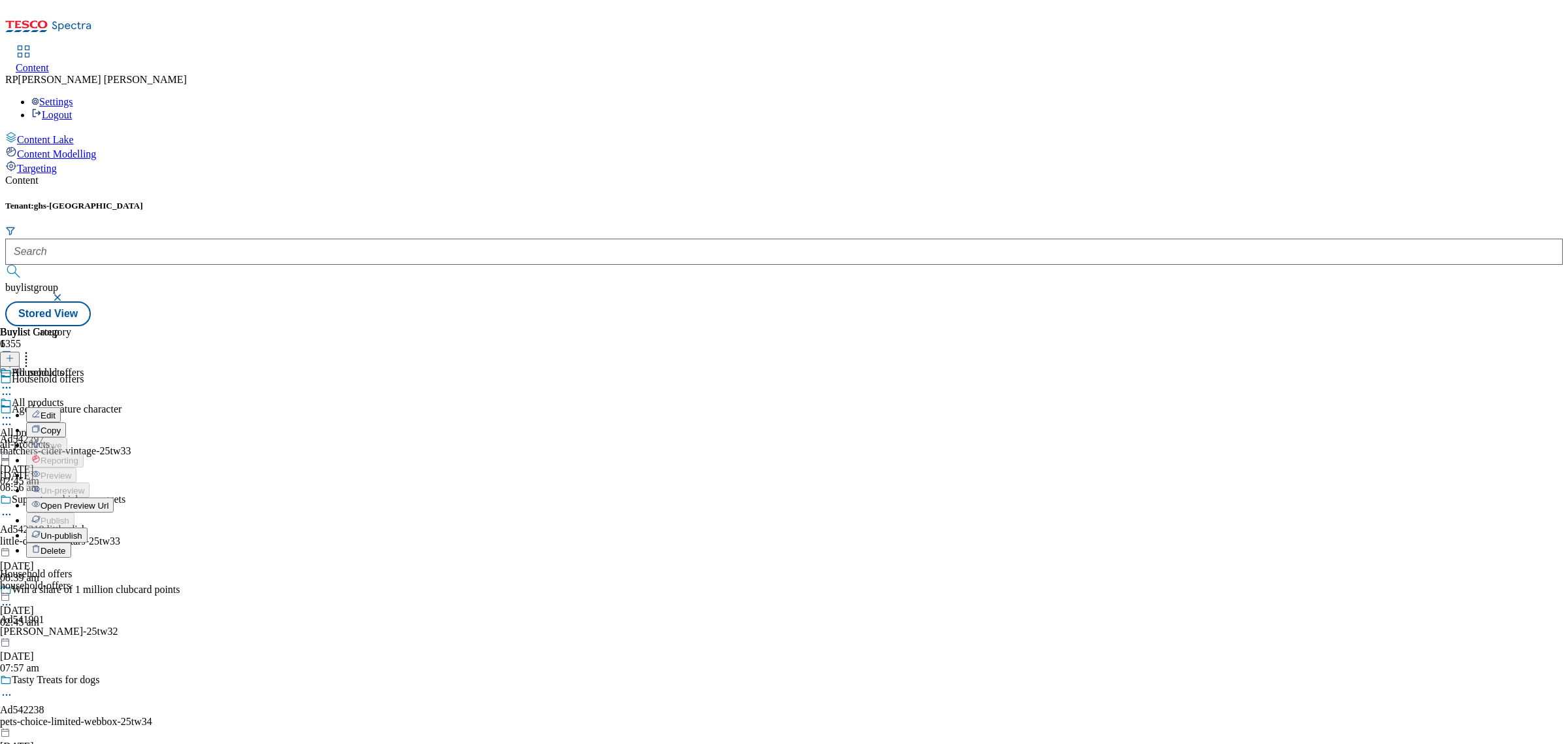
click at [114, 366] on div "Household offers Edit Copy Move Reporting Preview Un-preview Open Preview Url P…" at bounding box center [57, 497] width 114 height 261
